Goal: Task Accomplishment & Management: Manage account settings

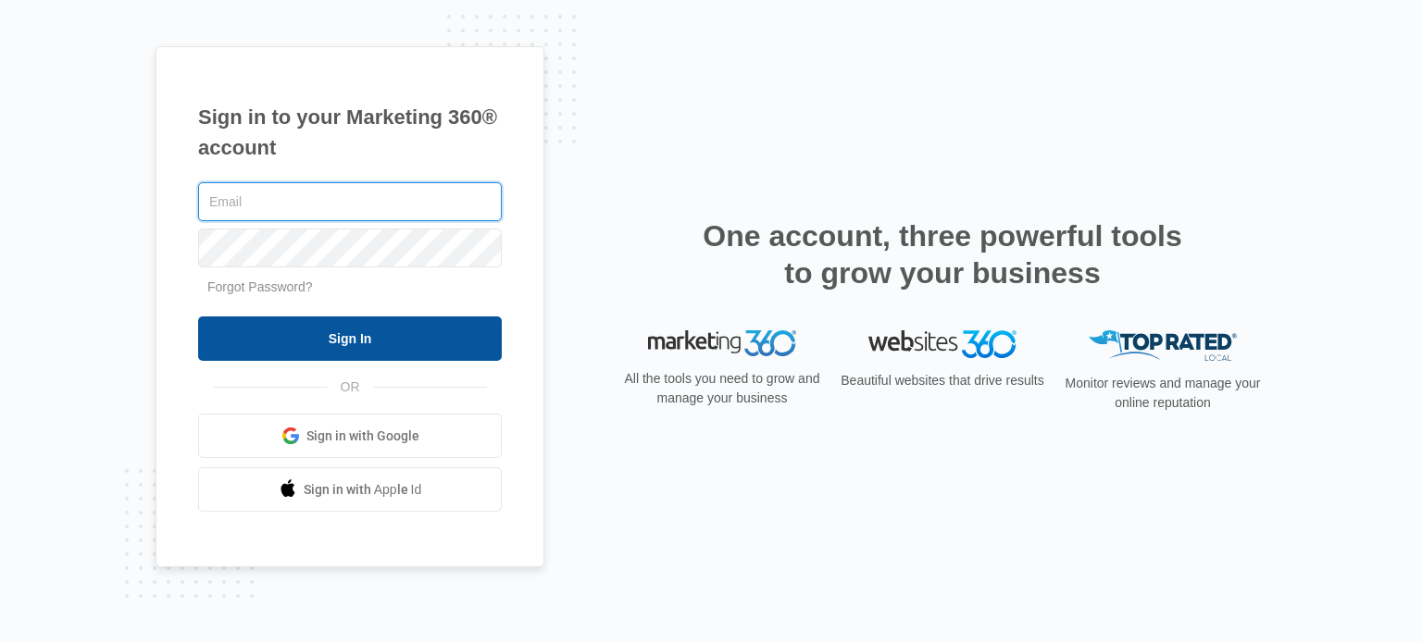
type input "[PERSON_NAME][EMAIL_ADDRESS][DOMAIN_NAME]"
click at [345, 342] on input "Sign In" at bounding box center [350, 339] width 304 height 44
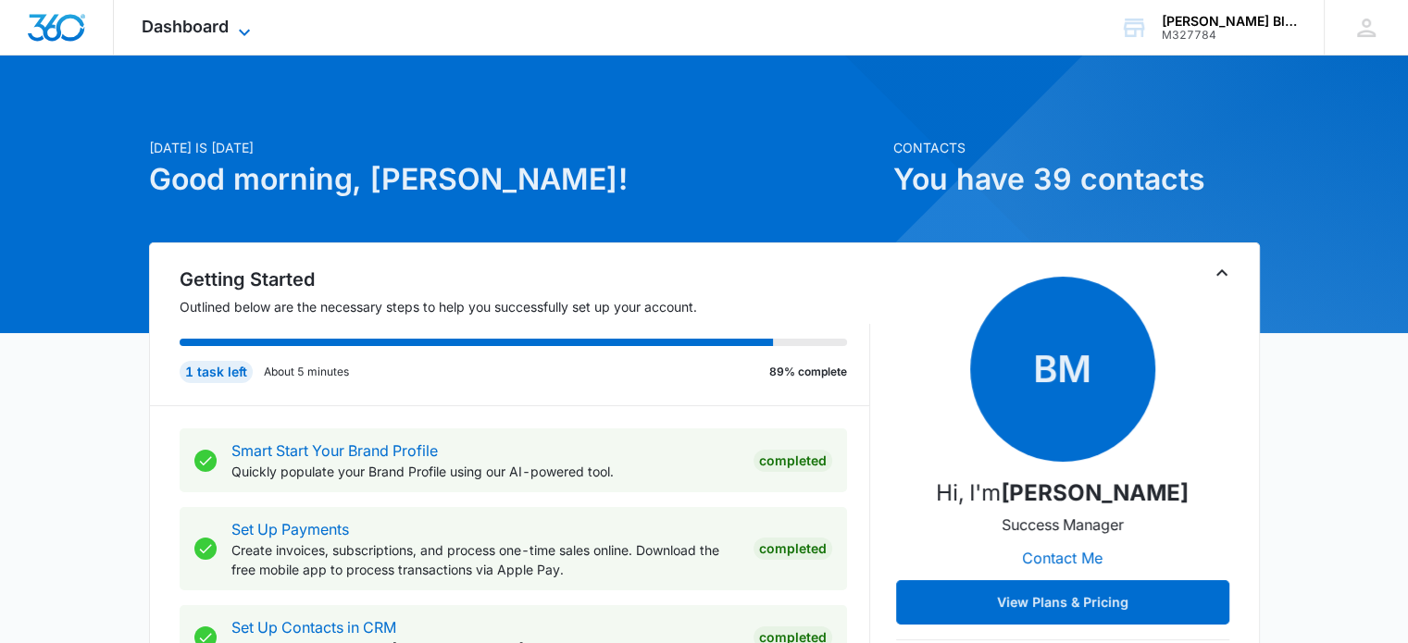
click at [182, 22] on span "Dashboard" at bounding box center [185, 26] width 87 height 19
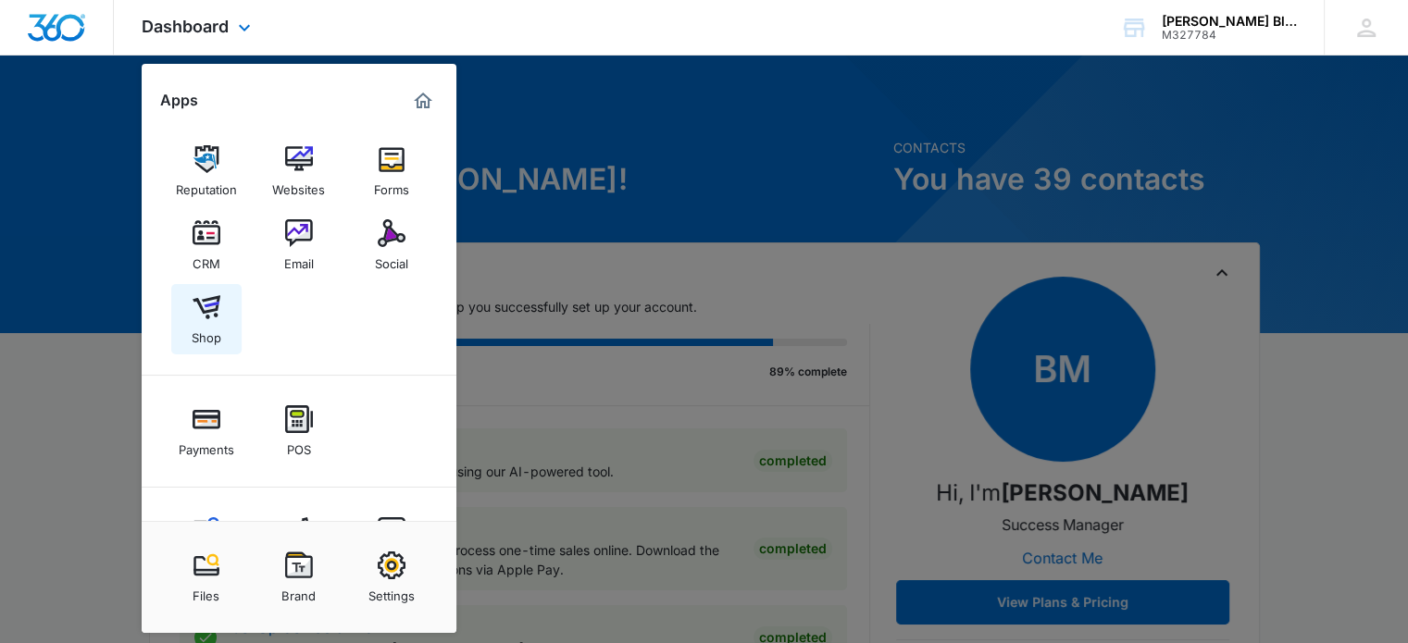
click at [203, 309] on img at bounding box center [207, 307] width 28 height 28
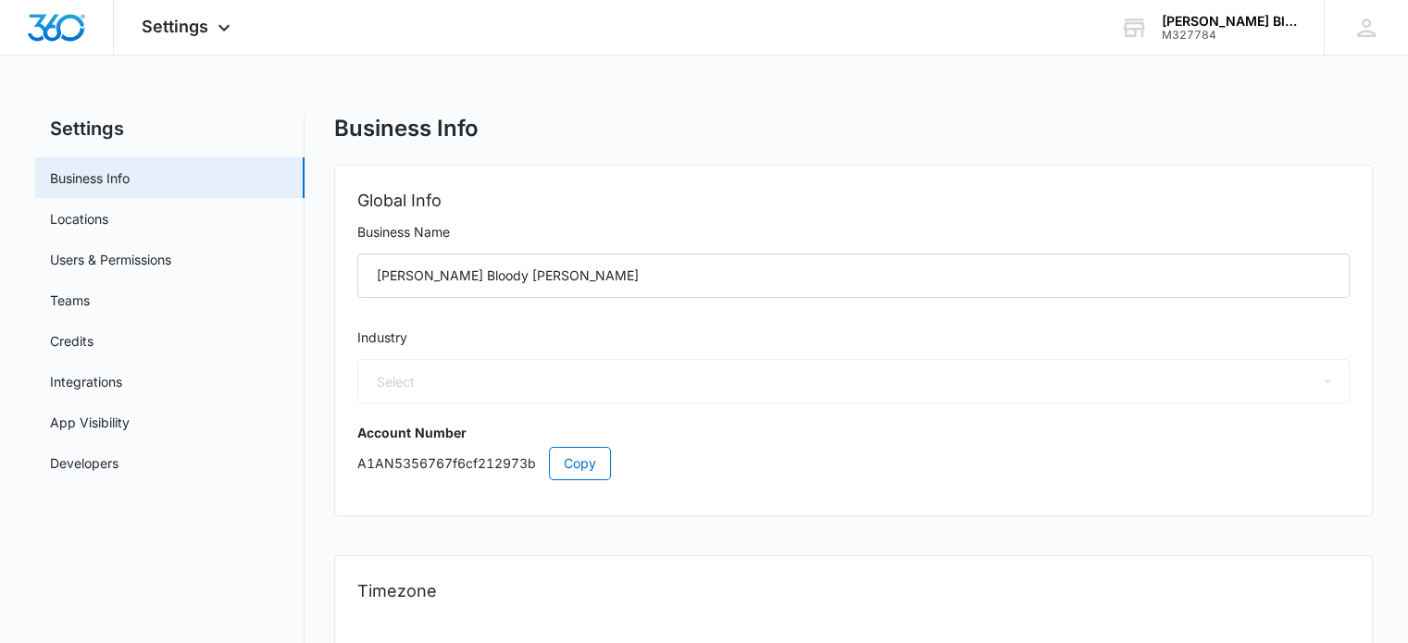
select select "52"
select select "US"
select select "America/Denver"
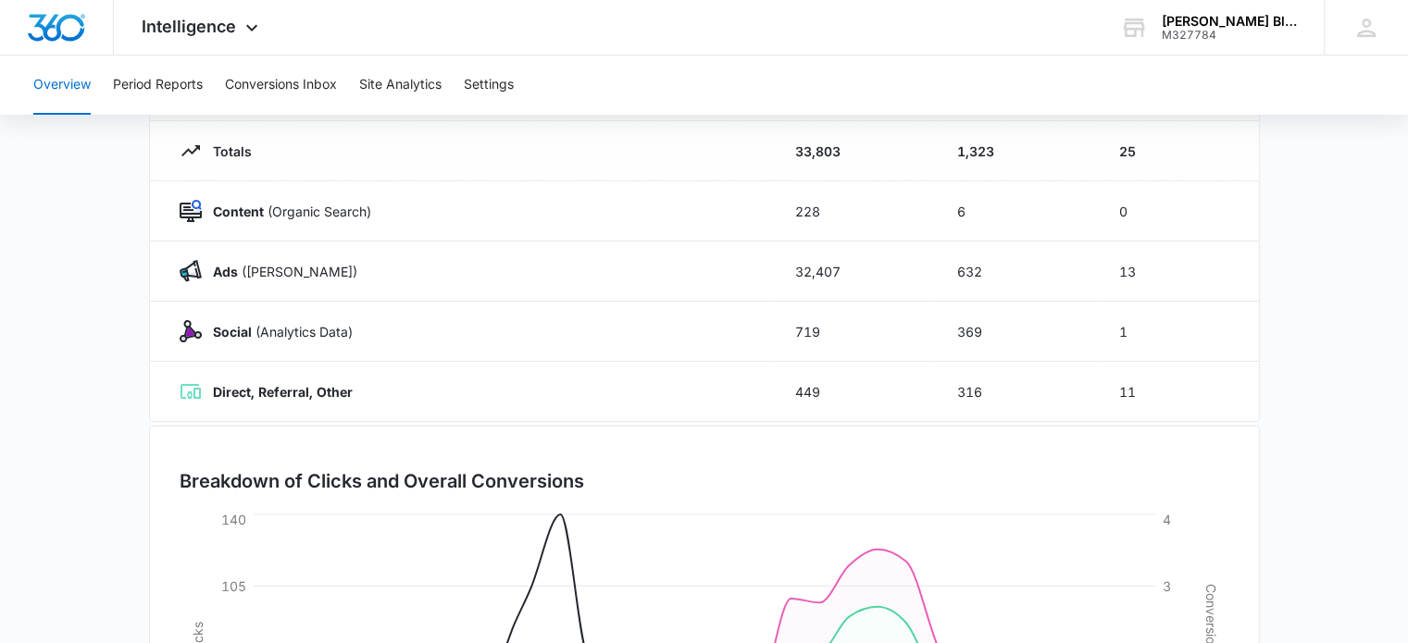
scroll to position [93, 0]
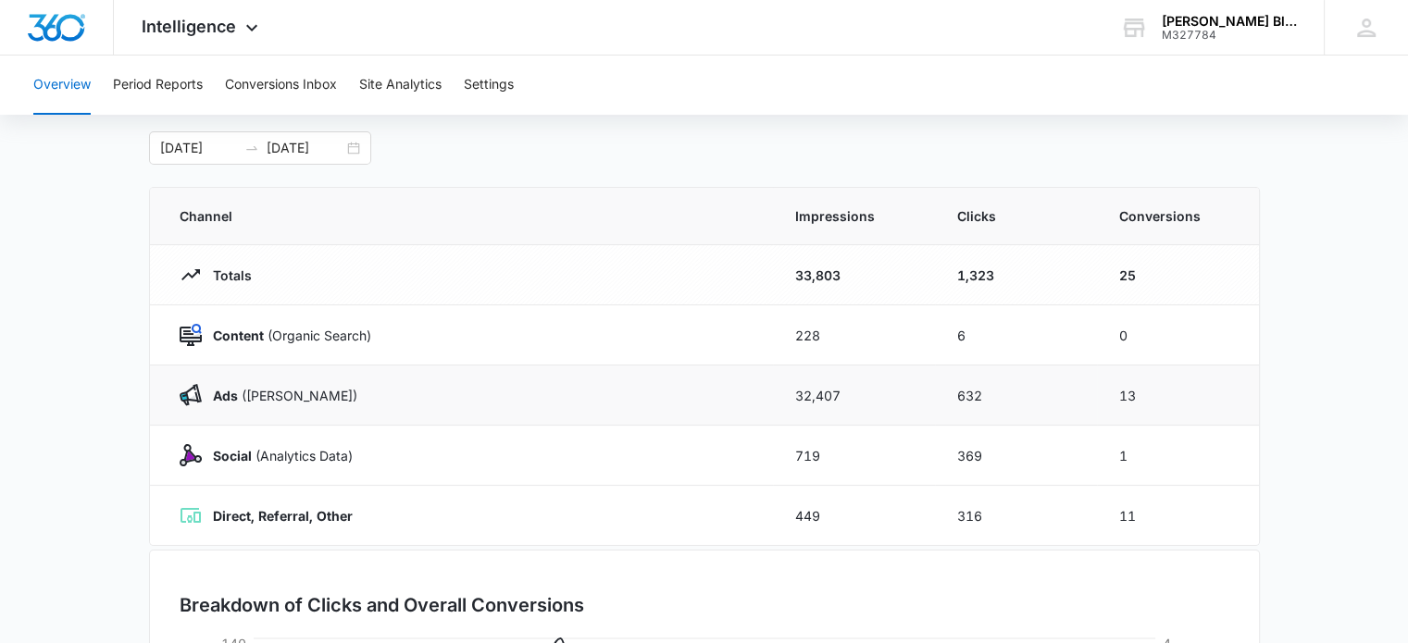
click at [663, 405] on td "Ads (Ad Campaigns)" at bounding box center [461, 396] width 623 height 60
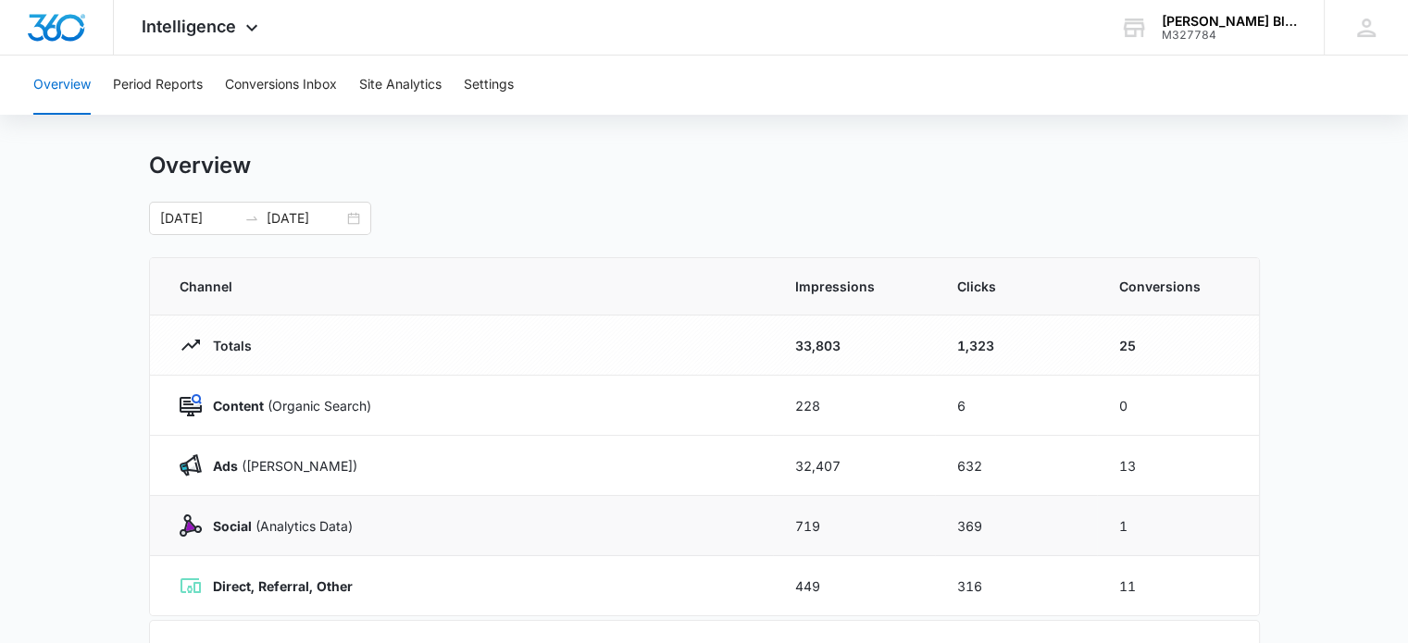
scroll to position [0, 0]
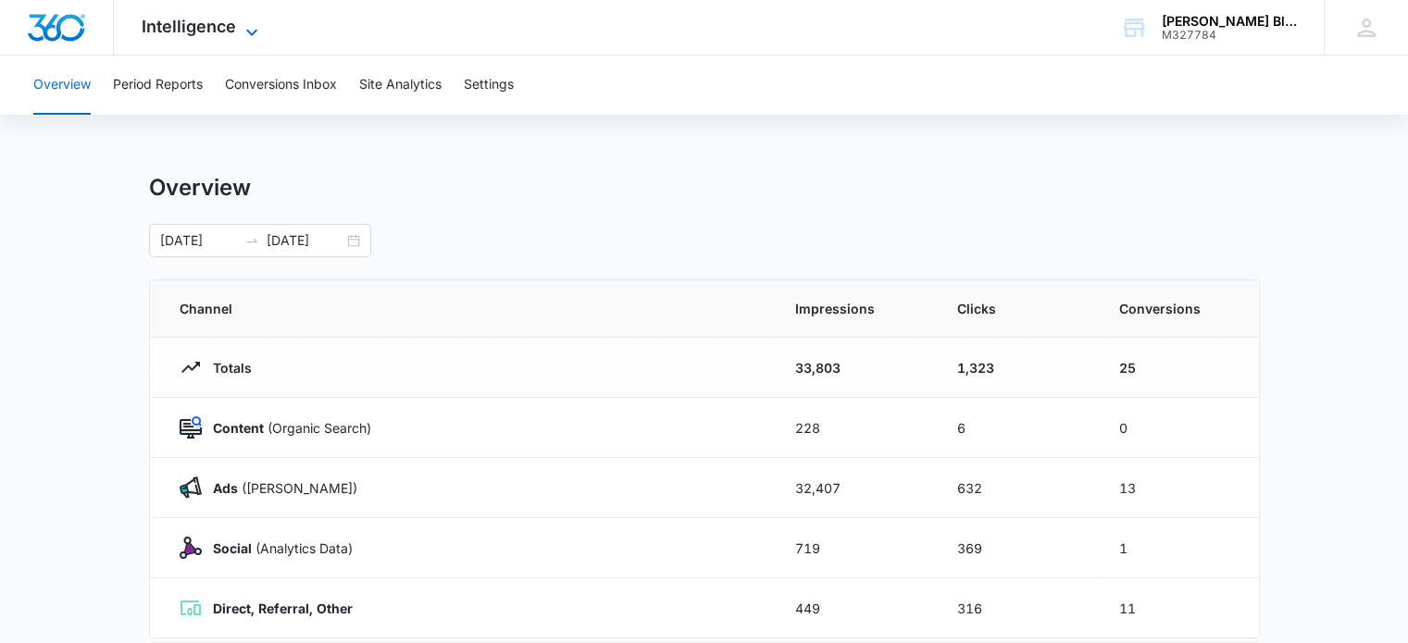
click at [250, 32] on icon at bounding box center [252, 32] width 22 height 22
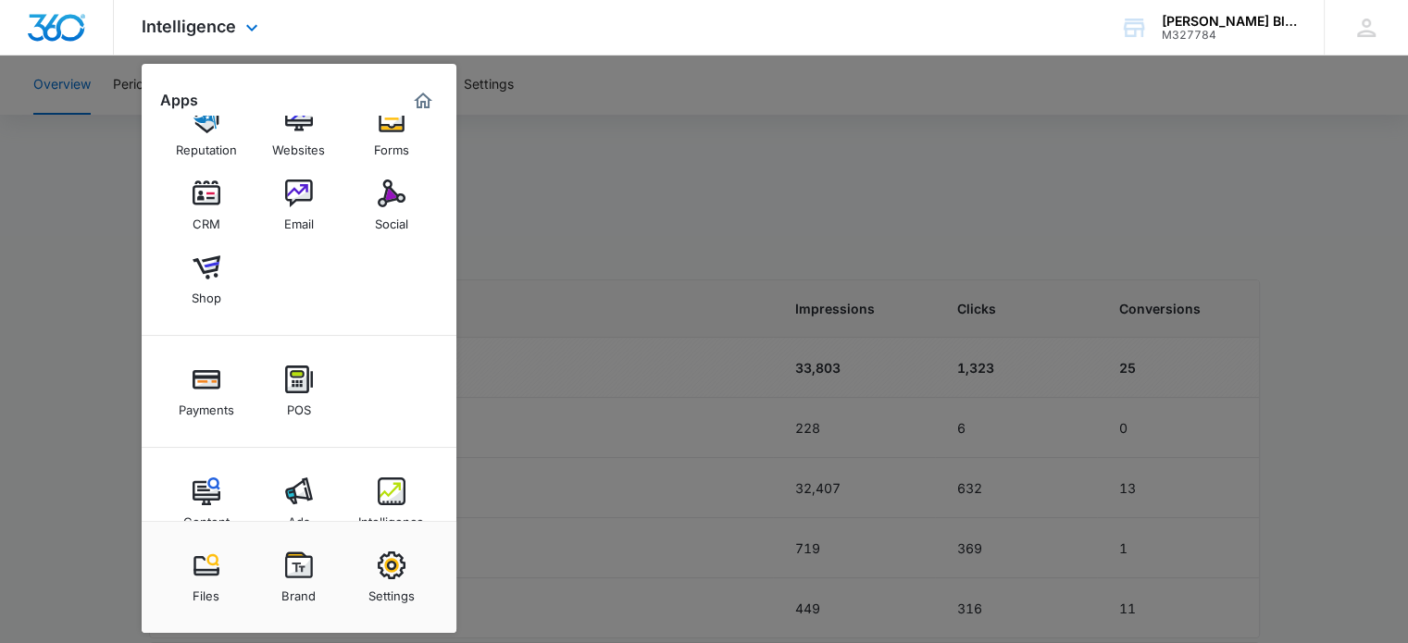
scroll to position [78, 0]
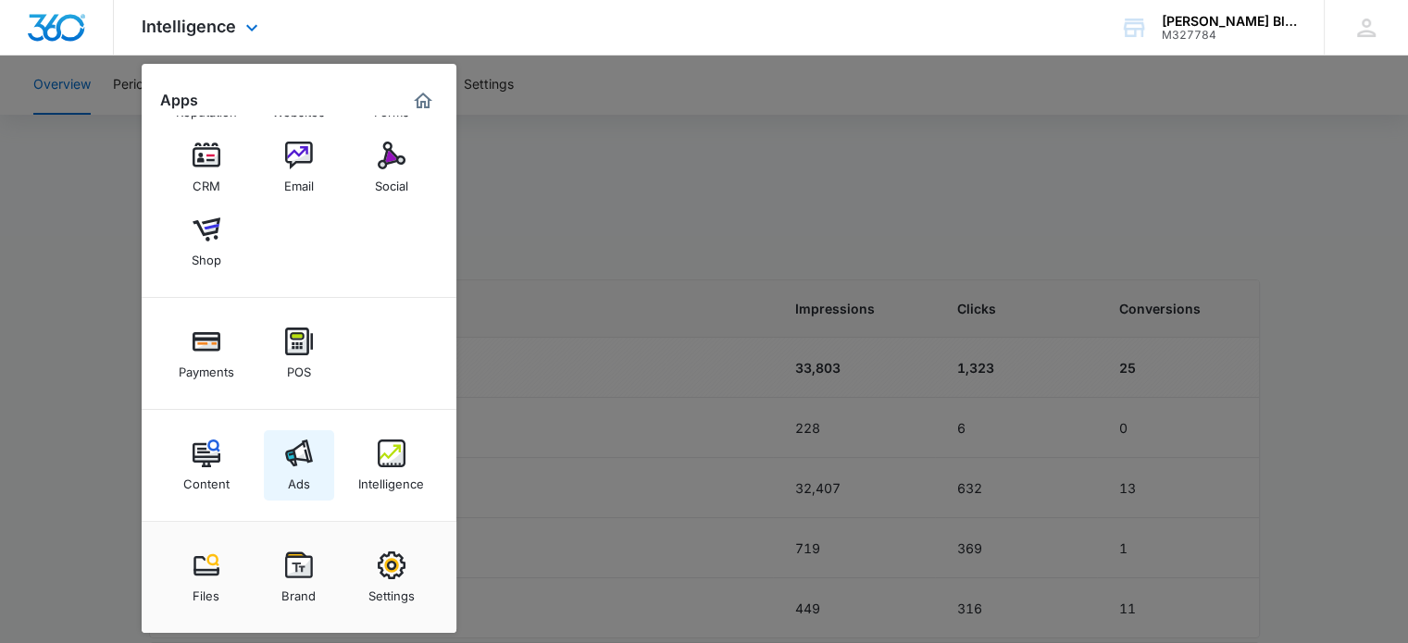
click at [308, 473] on div "Ads" at bounding box center [299, 479] width 22 height 24
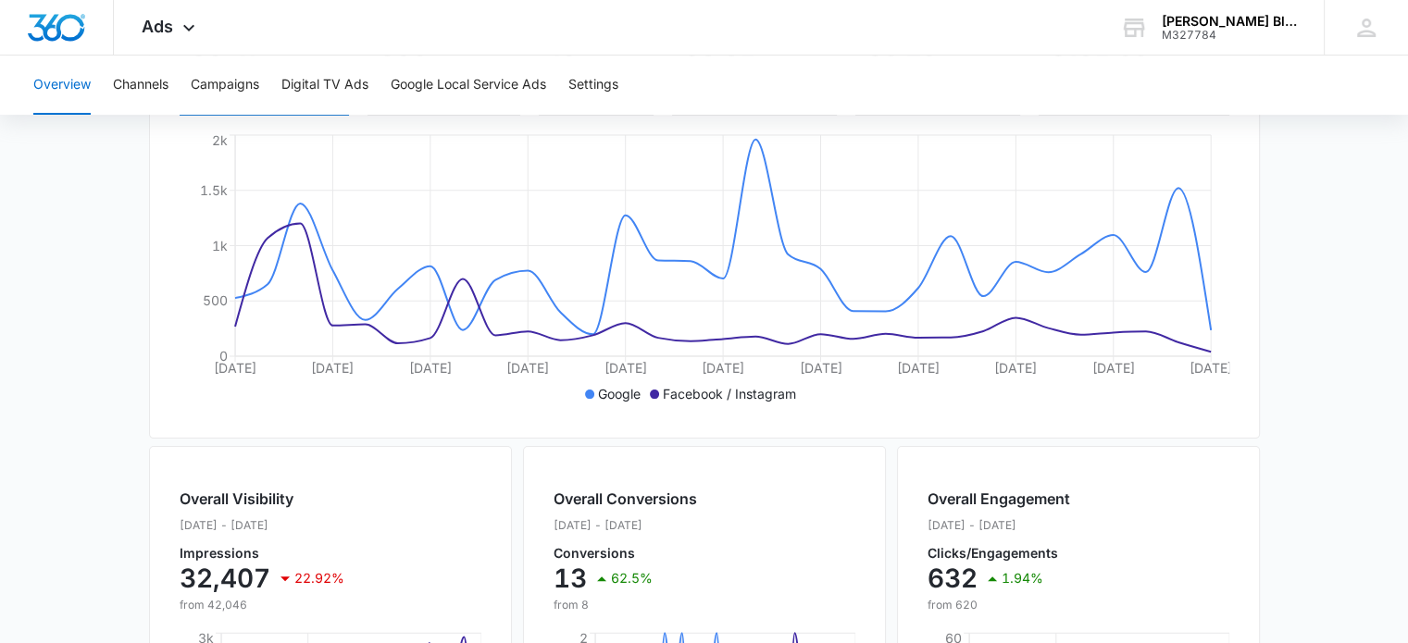
scroll to position [317, 0]
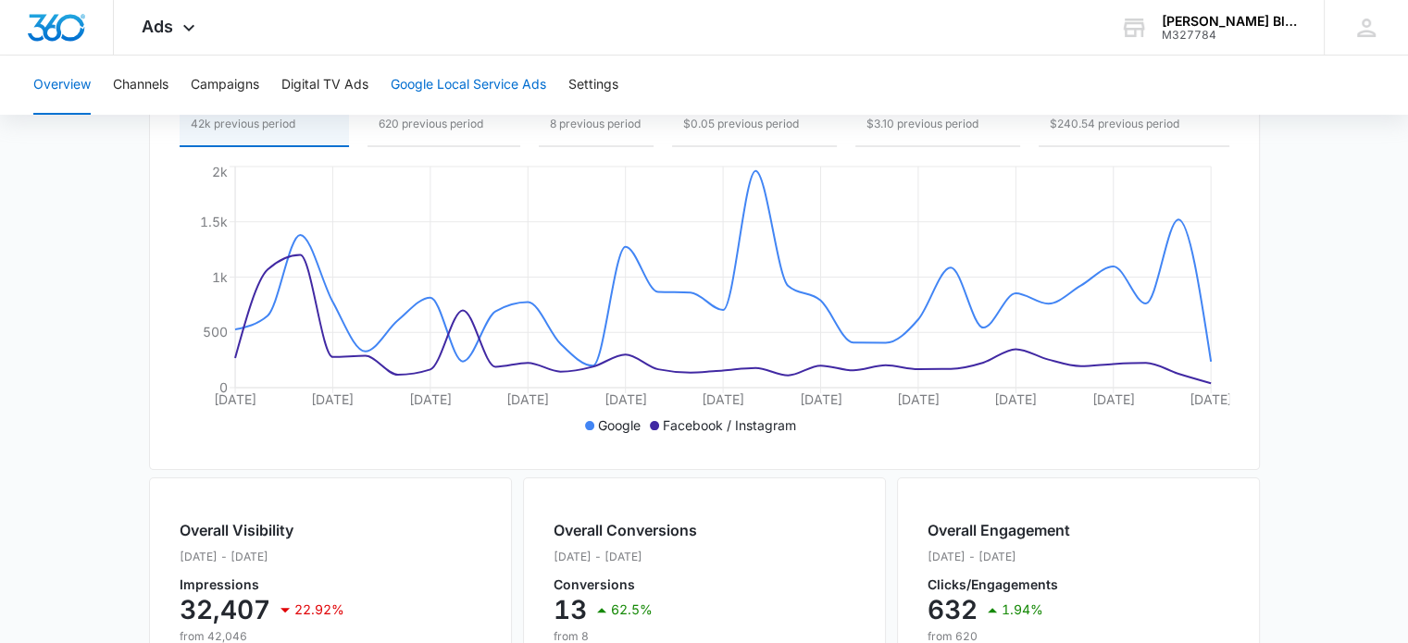
click at [536, 86] on button "Google Local Service Ads" at bounding box center [468, 85] width 155 height 59
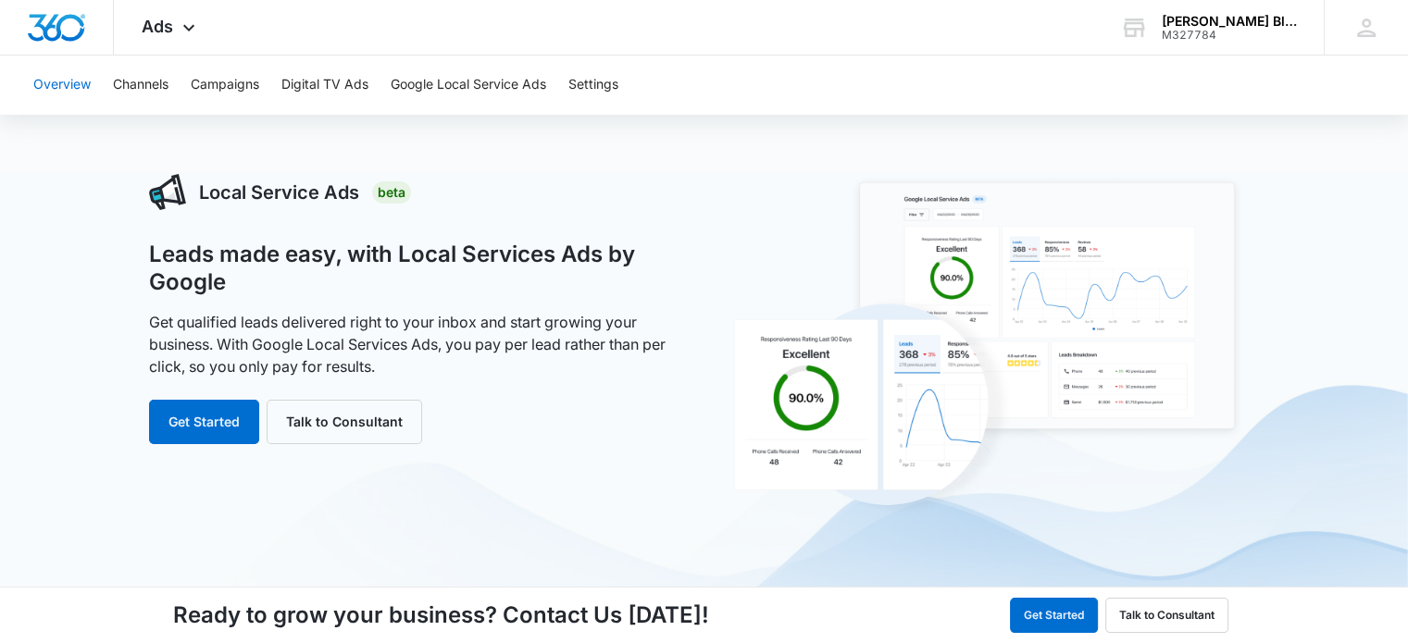
click at [78, 81] on button "Overview" at bounding box center [61, 85] width 57 height 59
